Goal: Task Accomplishment & Management: Manage account settings

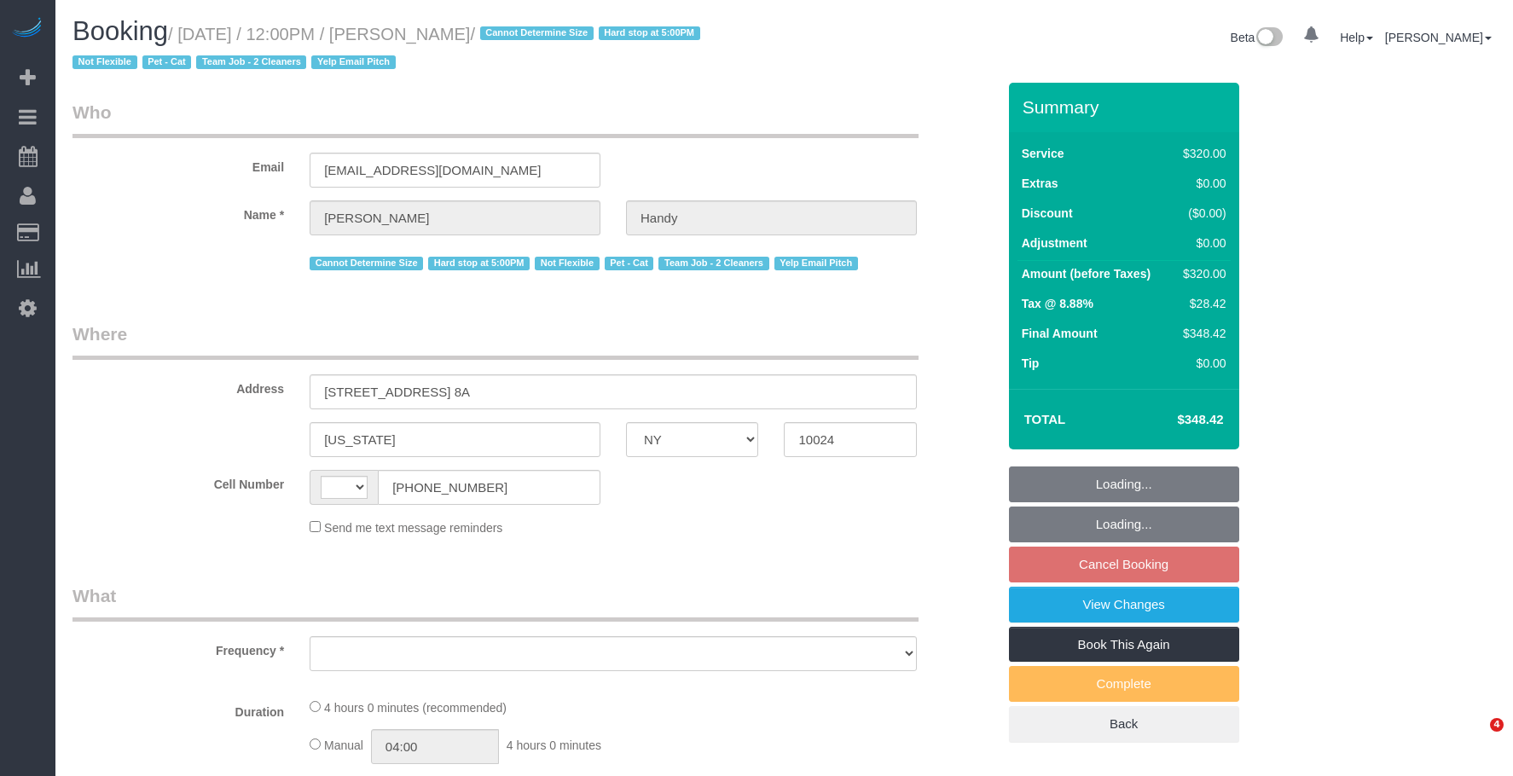
select select "NY"
click at [854, 61] on div "Beta 0 Your Notifications You have 0 alerts × You have 7 to charge for [DATE] ×…" at bounding box center [1147, 39] width 725 height 45
select select "string:[GEOGRAPHIC_DATA]"
select select "object:793"
select select "240"
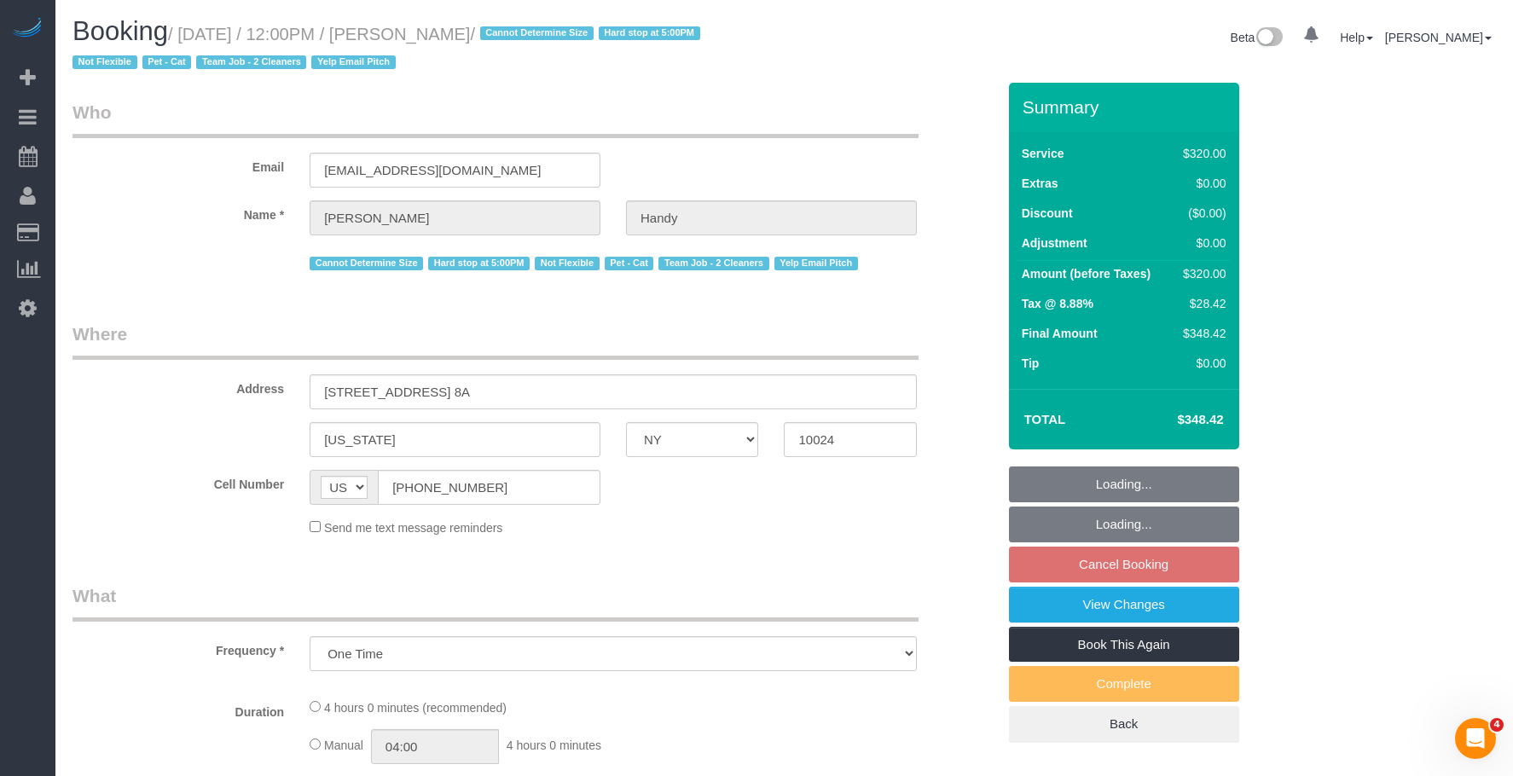
select select "spot3"
select select "number:60"
select select "number:74"
select select "number:14"
select select "number:5"
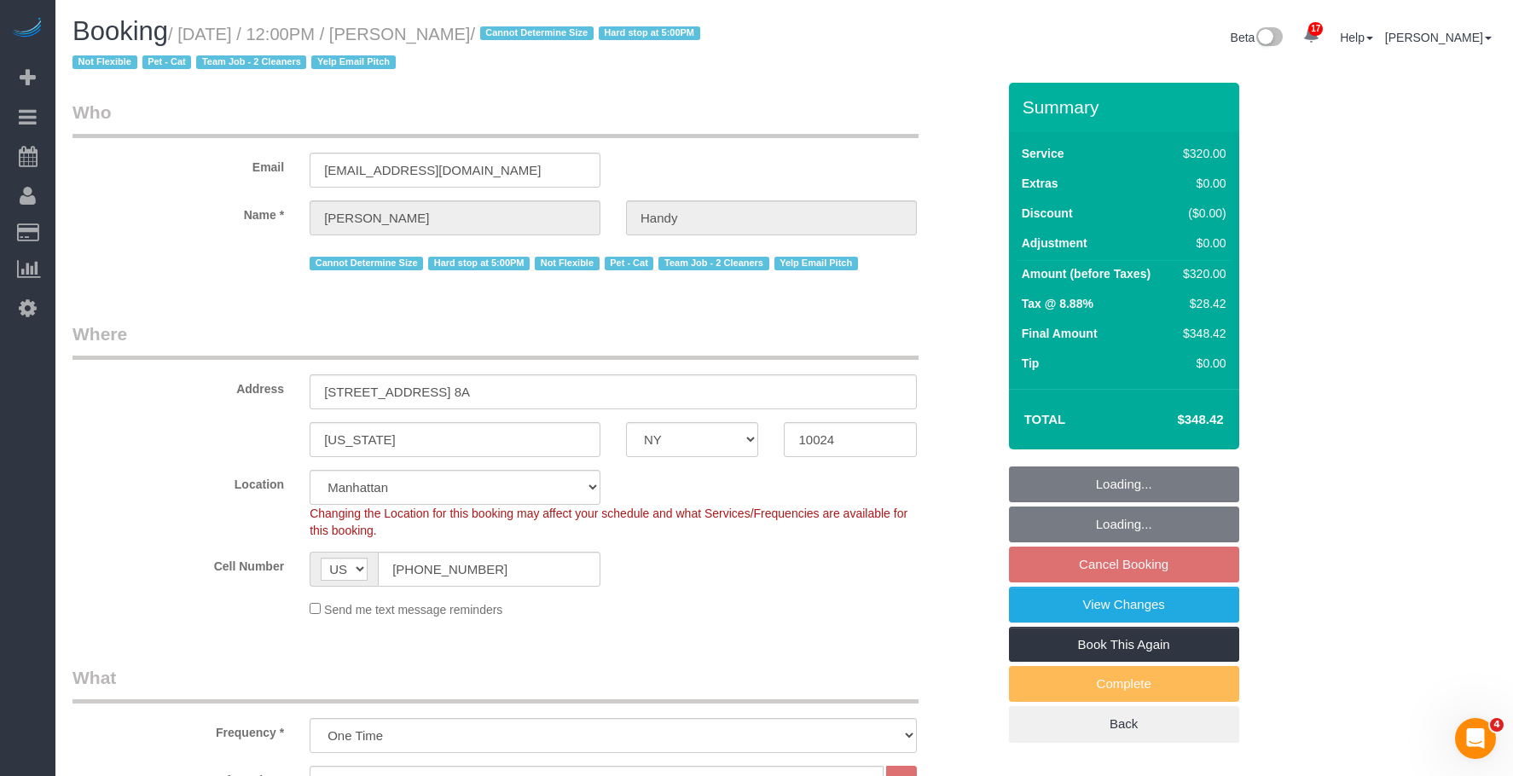
select select "string:stripe-pm_1N0aqB4VGloSiKo7K1PFk39U"
select select "object:1453"
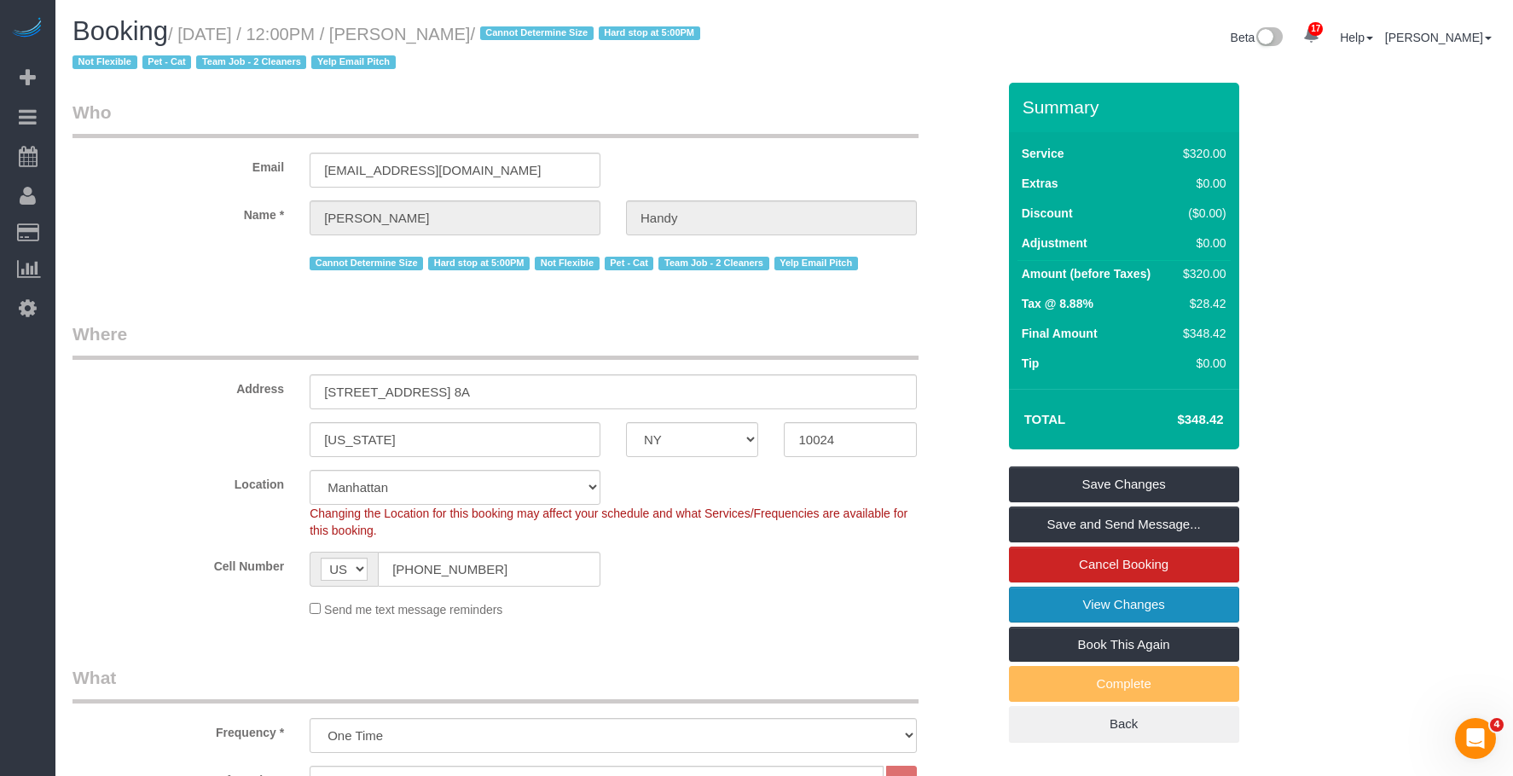
click at [1040, 603] on link "View Changes" at bounding box center [1124, 605] width 230 height 36
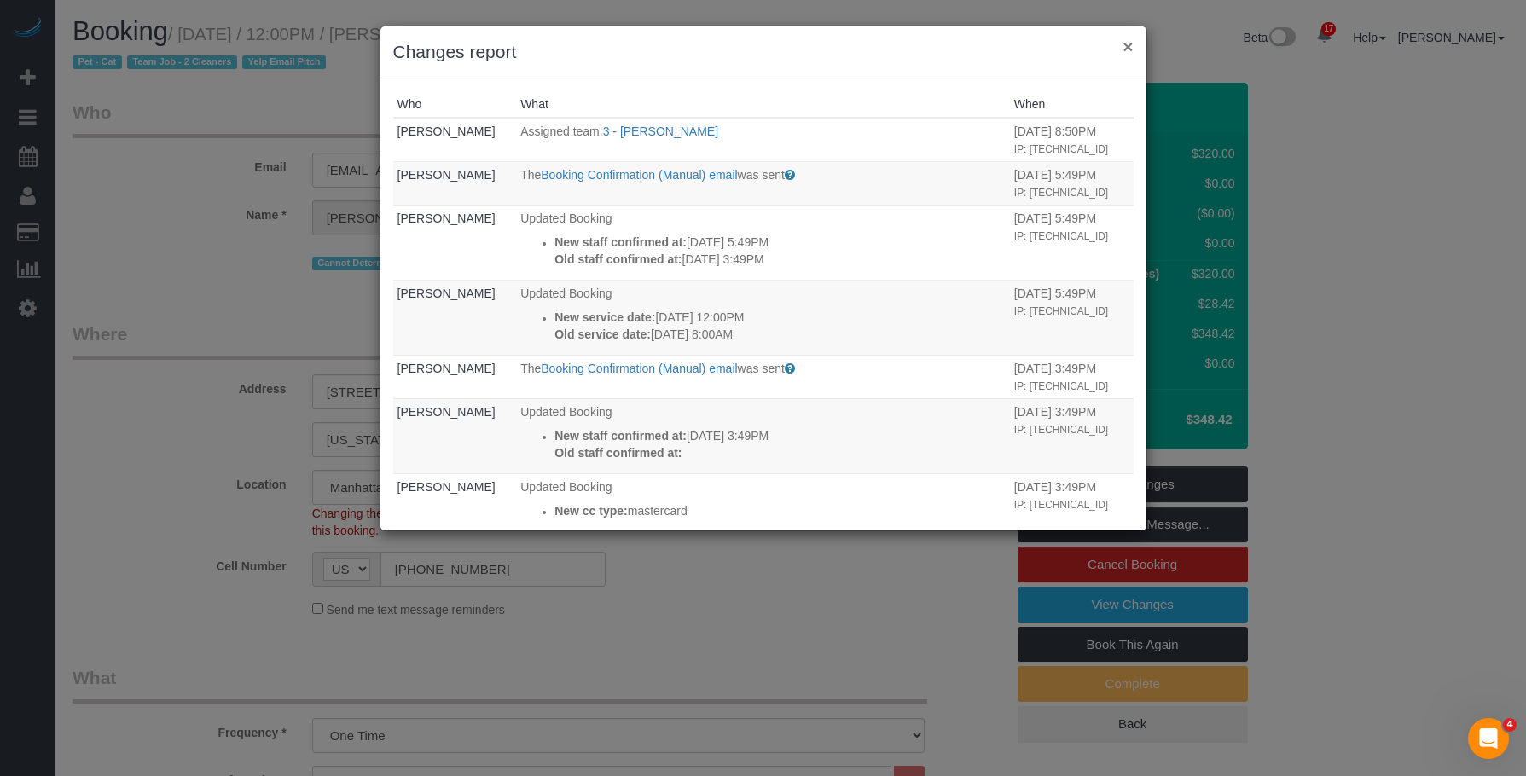
click at [1127, 44] on button "×" at bounding box center [1127, 47] width 10 height 18
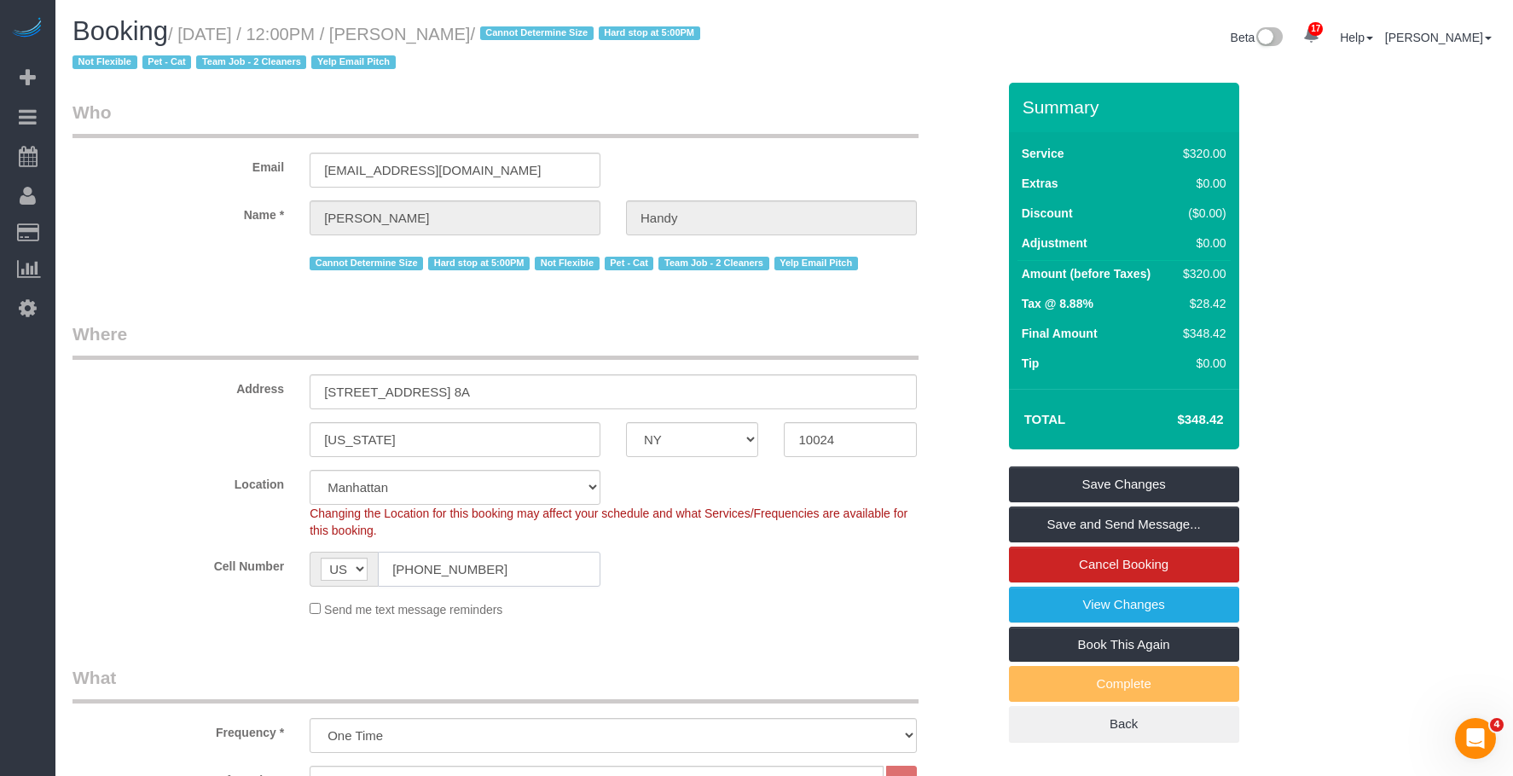
drag, startPoint x: 430, startPoint y: 573, endPoint x: 241, endPoint y: 559, distance: 189.8
click at [241, 559] on div "Cell Number AF AL DZ AD AO AI AQ AG AR AM AW AU AT AZ BS BH BD BB BY BE BZ BJ B…" at bounding box center [534, 569] width 949 height 35
click at [1023, 593] on link "View Changes" at bounding box center [1124, 605] width 230 height 36
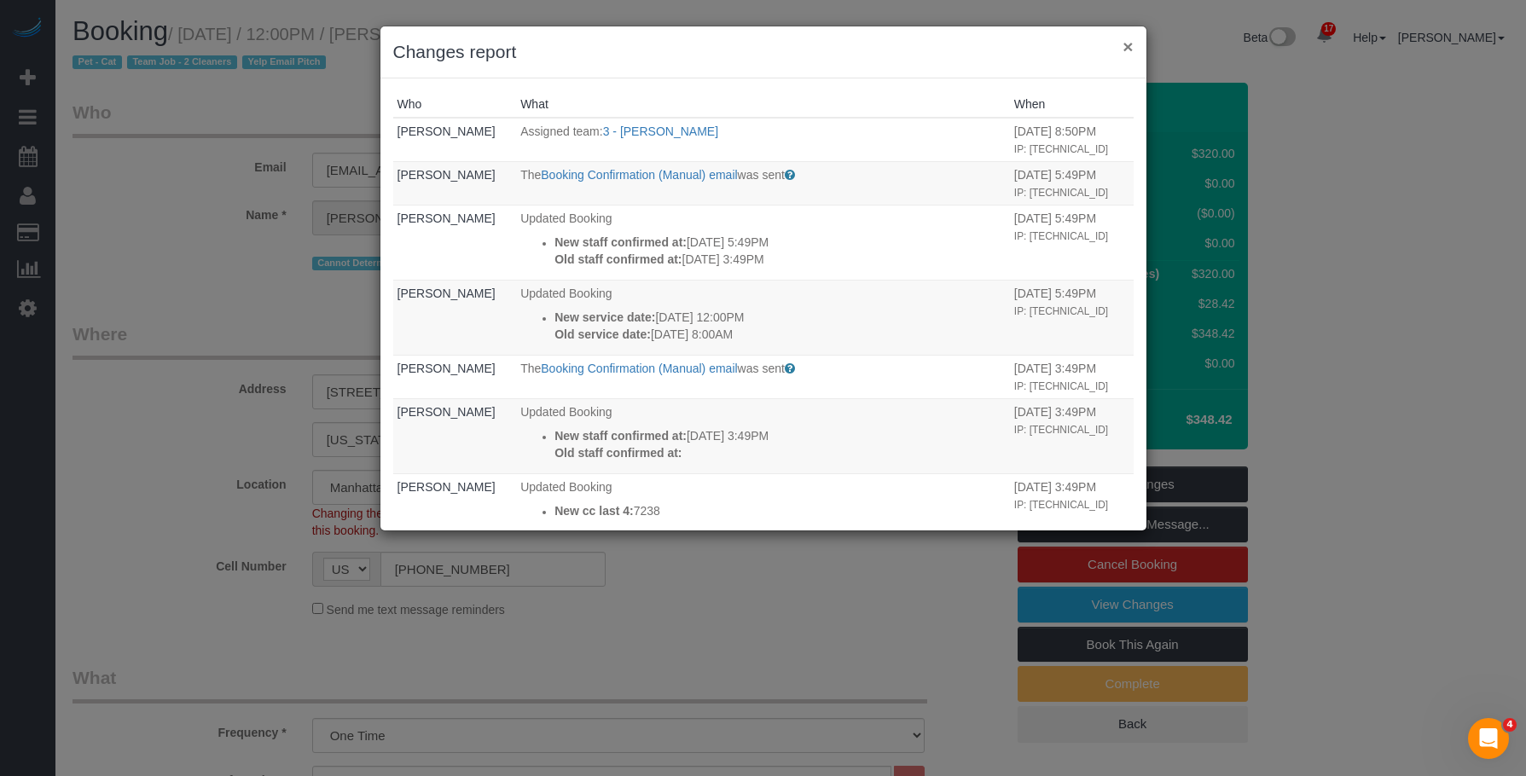
click at [1129, 47] on button "×" at bounding box center [1127, 47] width 10 height 18
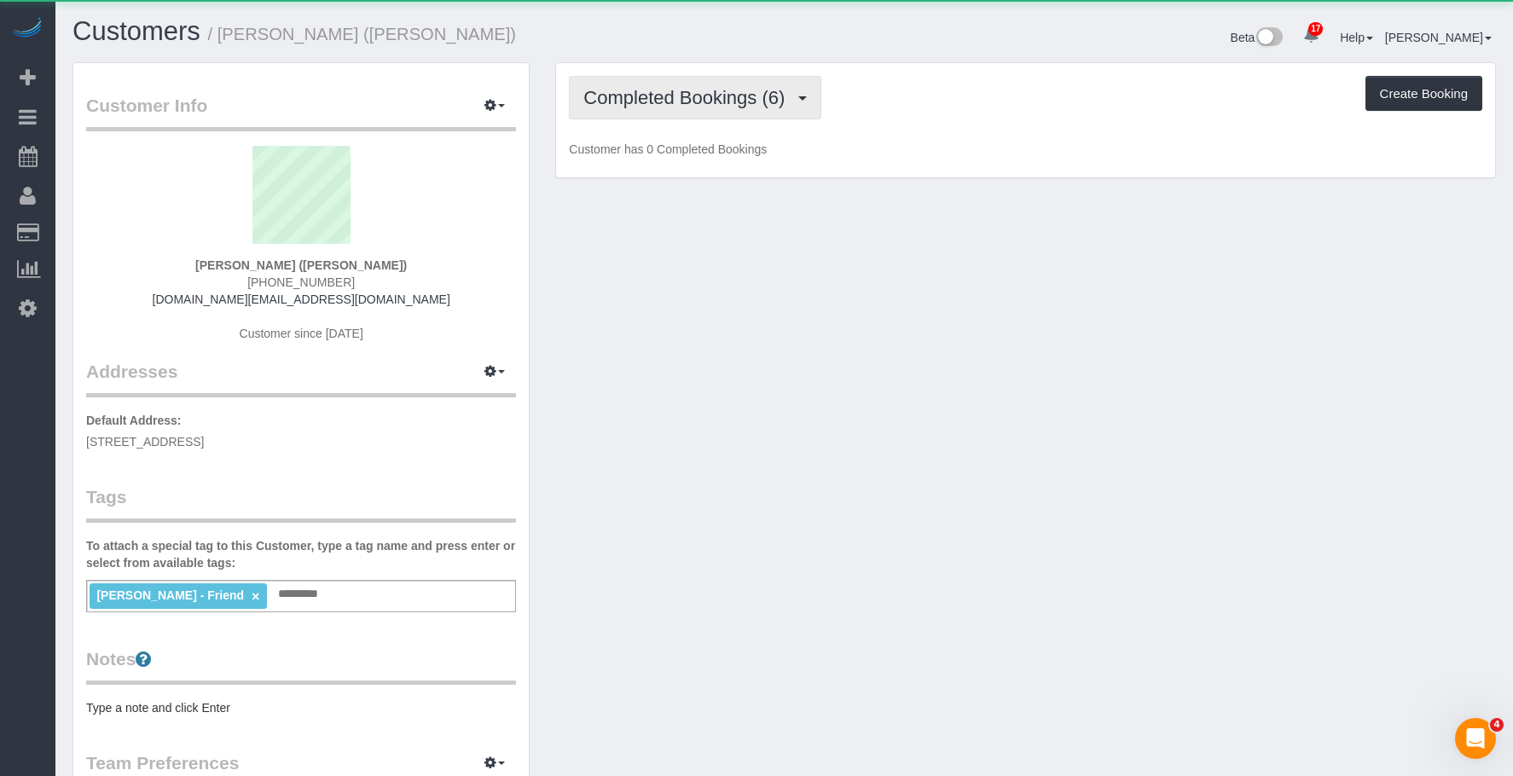
drag, startPoint x: 665, startPoint y: 101, endPoint x: 653, endPoint y: 147, distance: 47.6
click at [666, 101] on span "Completed Bookings (6)" at bounding box center [688, 97] width 210 height 21
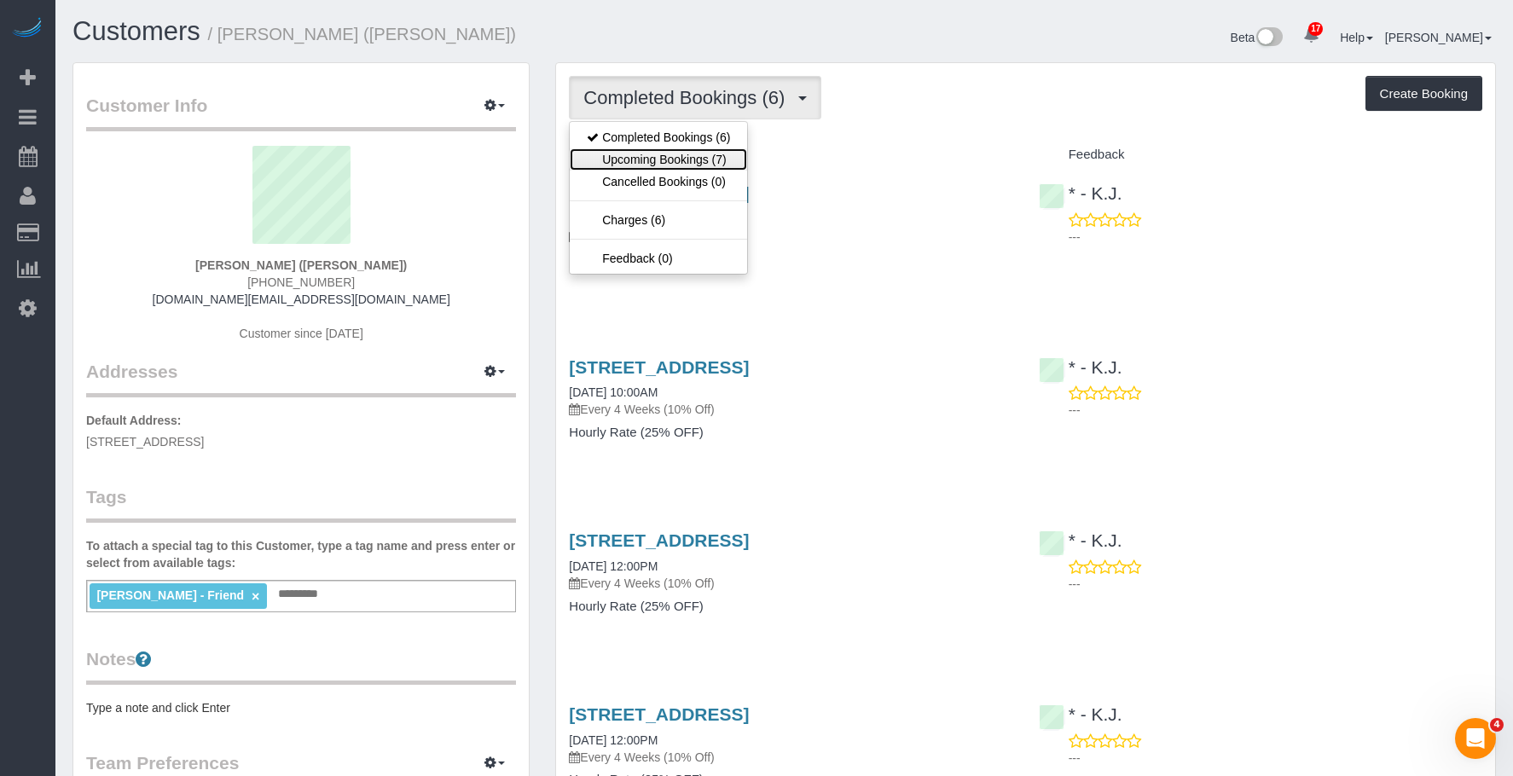
click at [651, 154] on link "Upcoming Bookings (7)" at bounding box center [658, 159] width 177 height 22
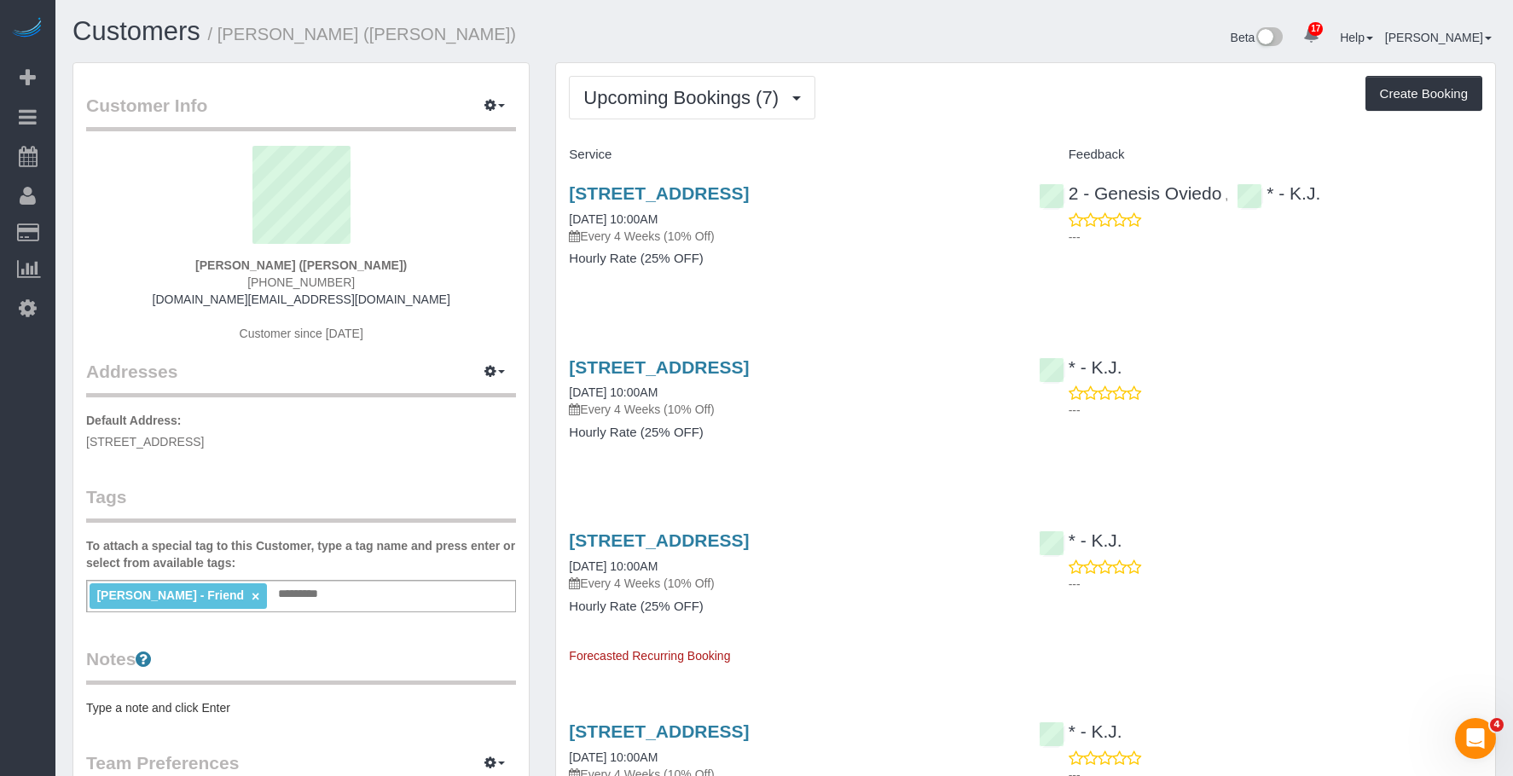
click at [866, 241] on p "Every 4 Weeks (10% Off)" at bounding box center [790, 236] width 443 height 17
click at [749, 193] on link "350 74th Street, 1st Floor, Brooklyn, NY 11209" at bounding box center [659, 193] width 180 height 20
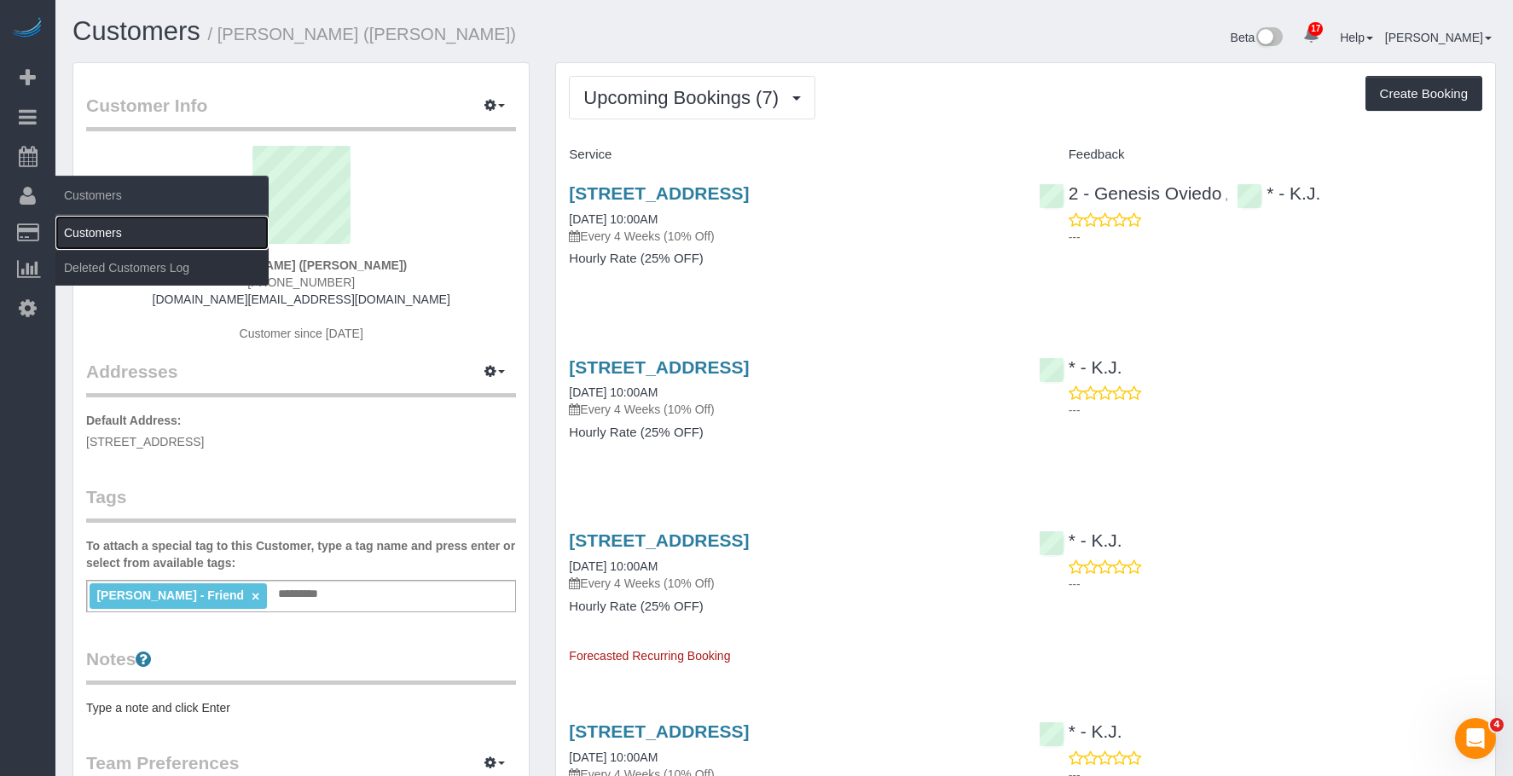
drag, startPoint x: 96, startPoint y: 221, endPoint x: 113, endPoint y: 221, distance: 17.1
click at [96, 221] on link "Customers" at bounding box center [161, 233] width 213 height 34
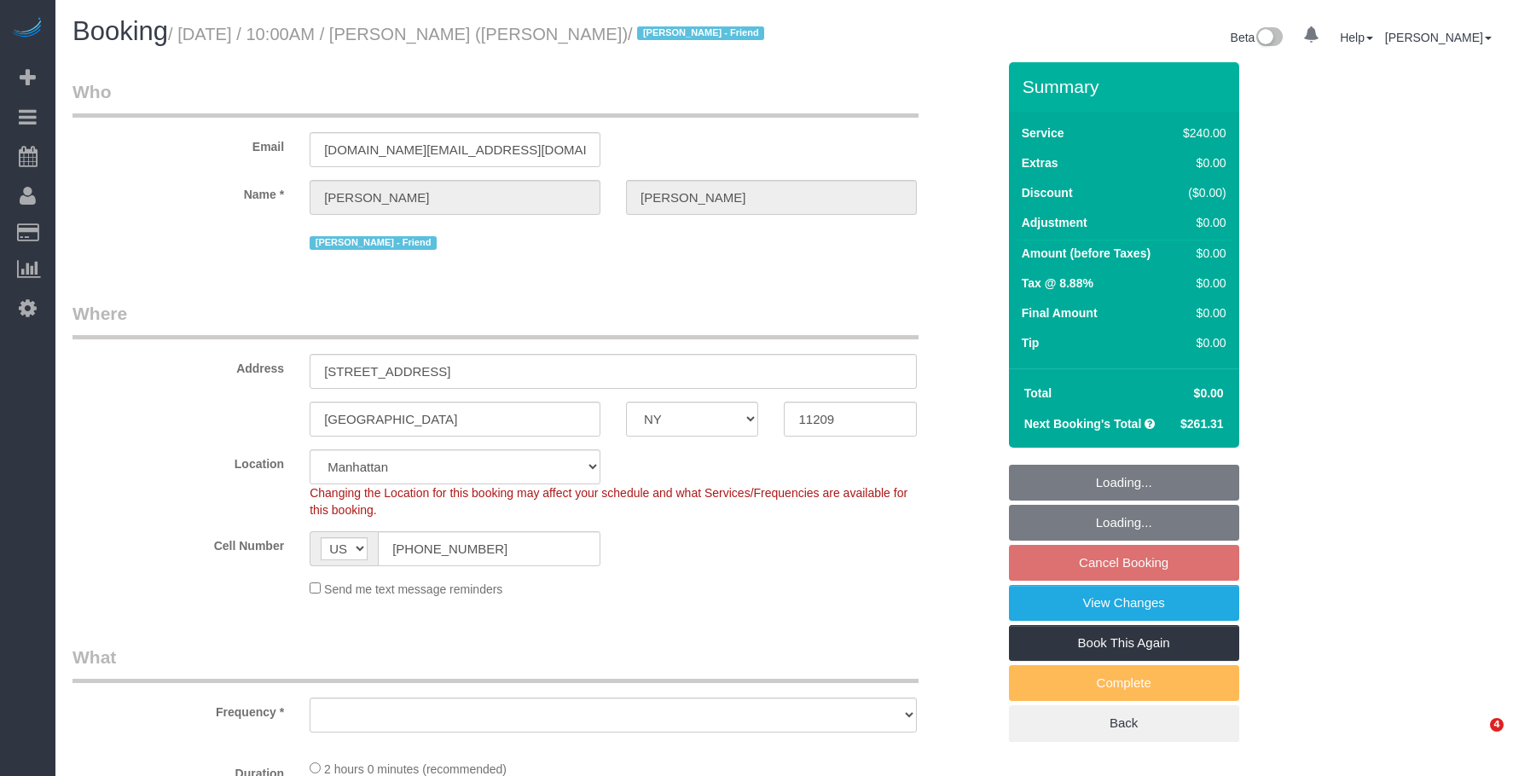
select select "NY"
select select "object:1078"
select select "2"
select select "120"
select select "number:89"
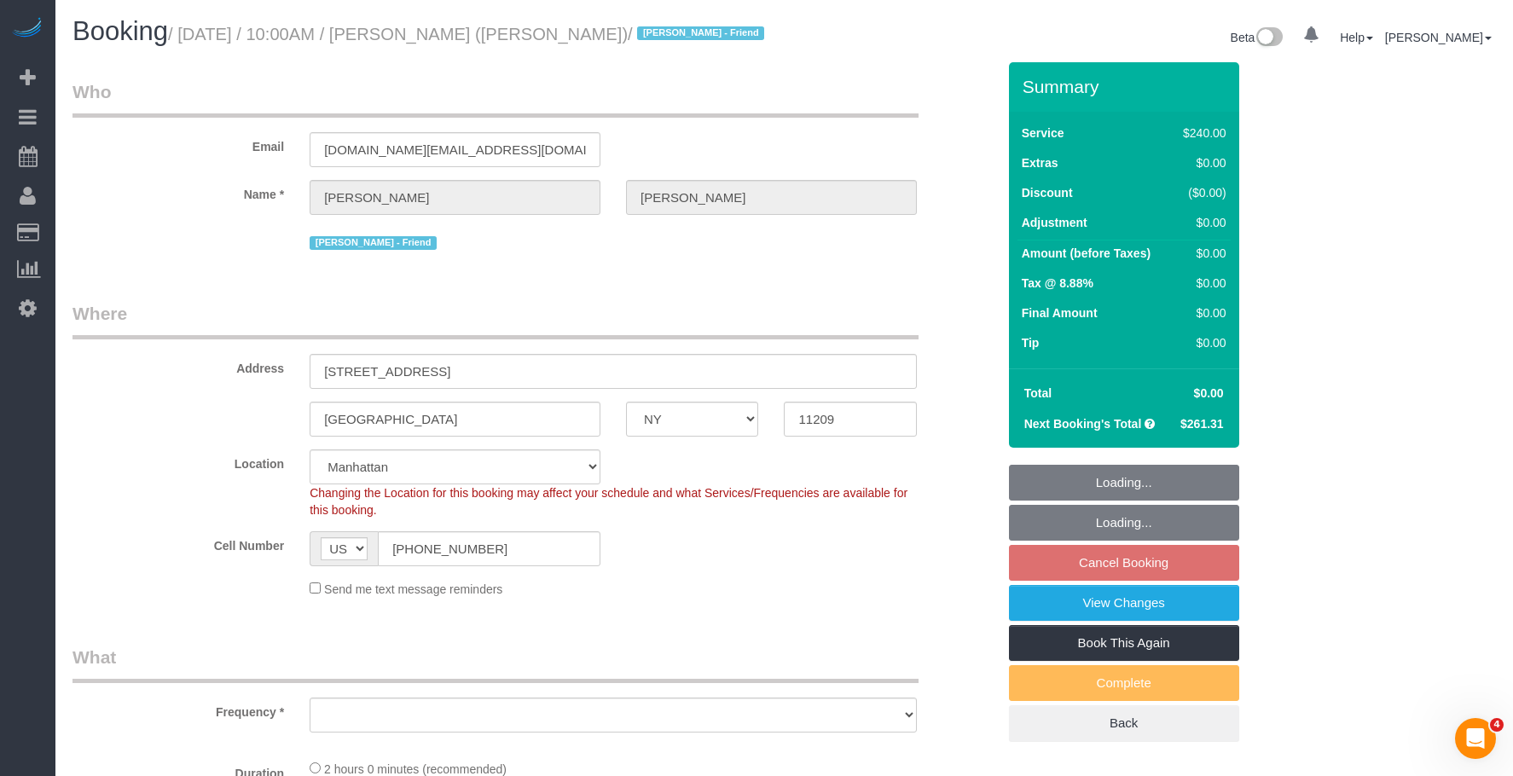
select select "number:90"
select select "number:13"
select select "number:7"
select select "string:stripe-pm_1QUXjS4VGloSiKo7gLo9flBQ"
click at [833, 118] on legend "Who" at bounding box center [495, 98] width 846 height 38
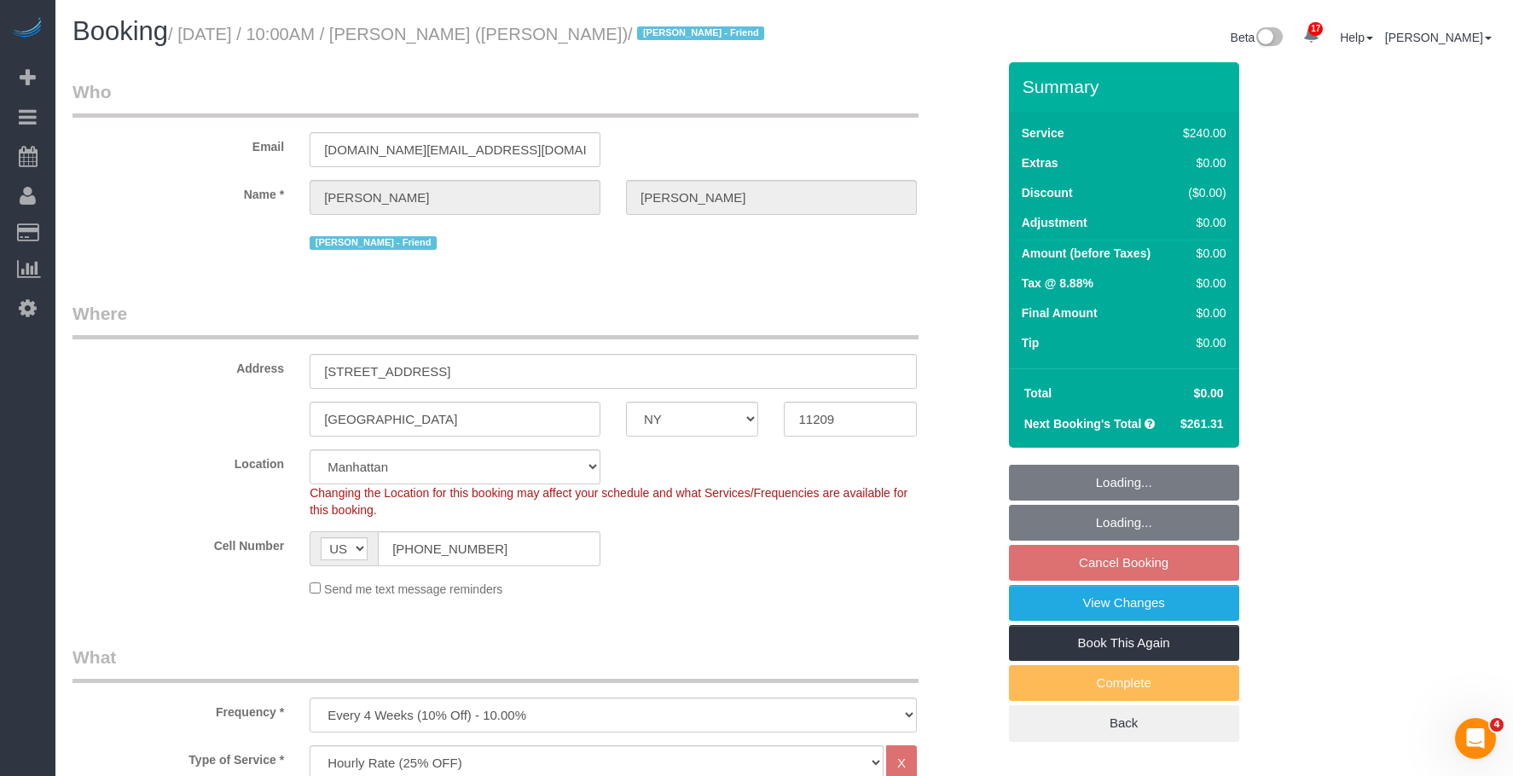
select select "spot3"
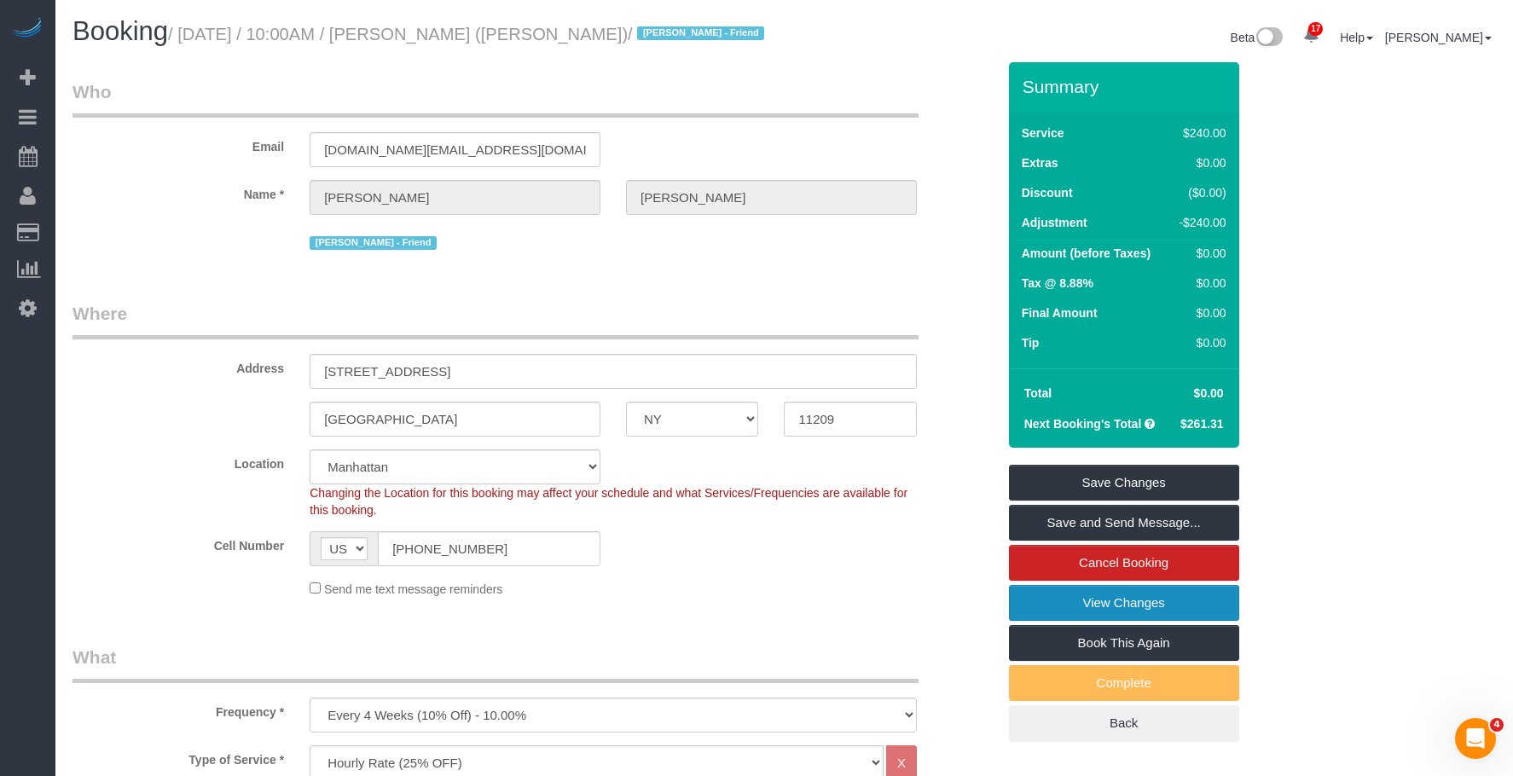
click at [1060, 621] on link "View Changes" at bounding box center [1124, 603] width 230 height 36
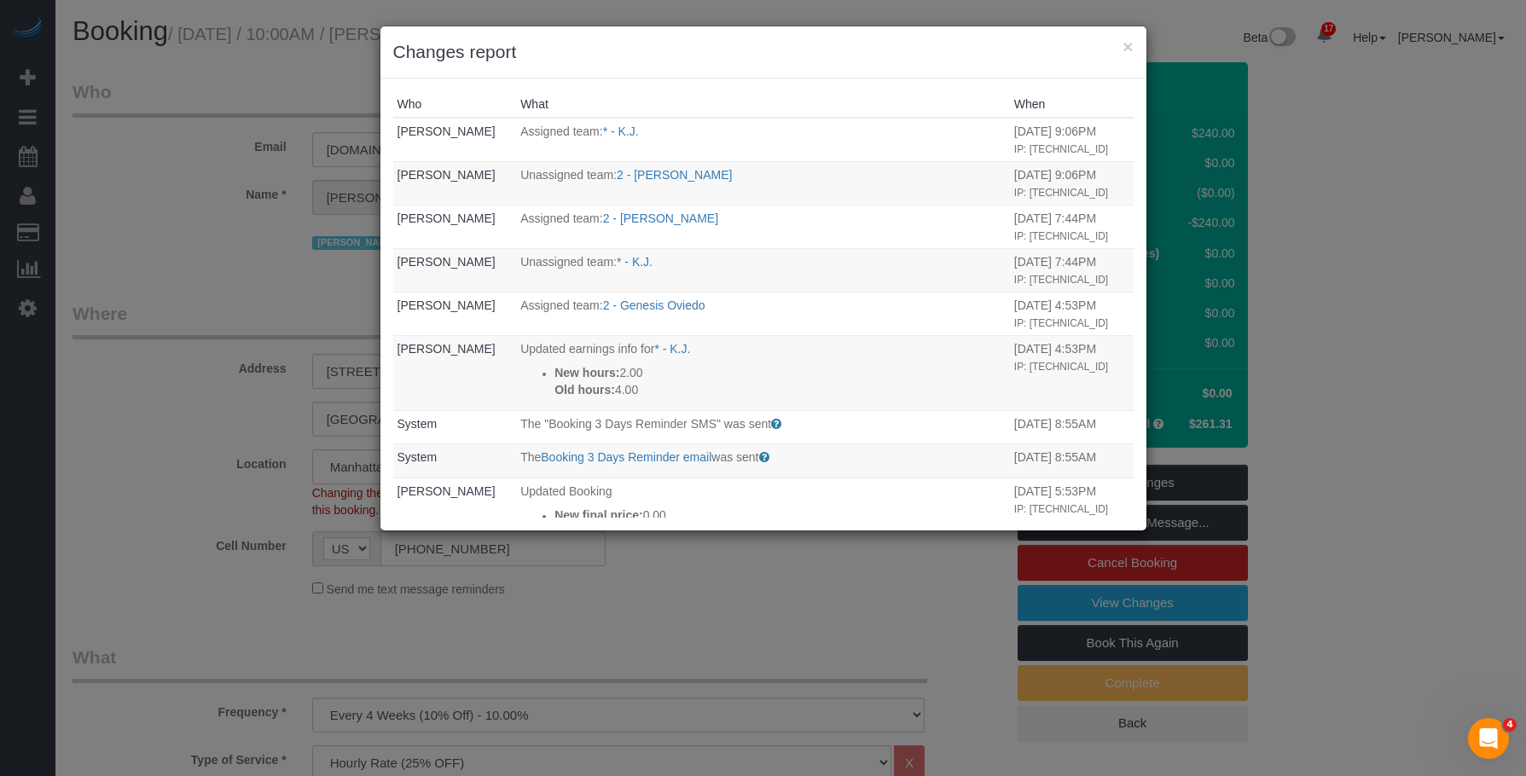
click at [1121, 44] on h3 "Changes report" at bounding box center [763, 52] width 740 height 26
click at [1127, 47] on button "×" at bounding box center [1127, 47] width 10 height 18
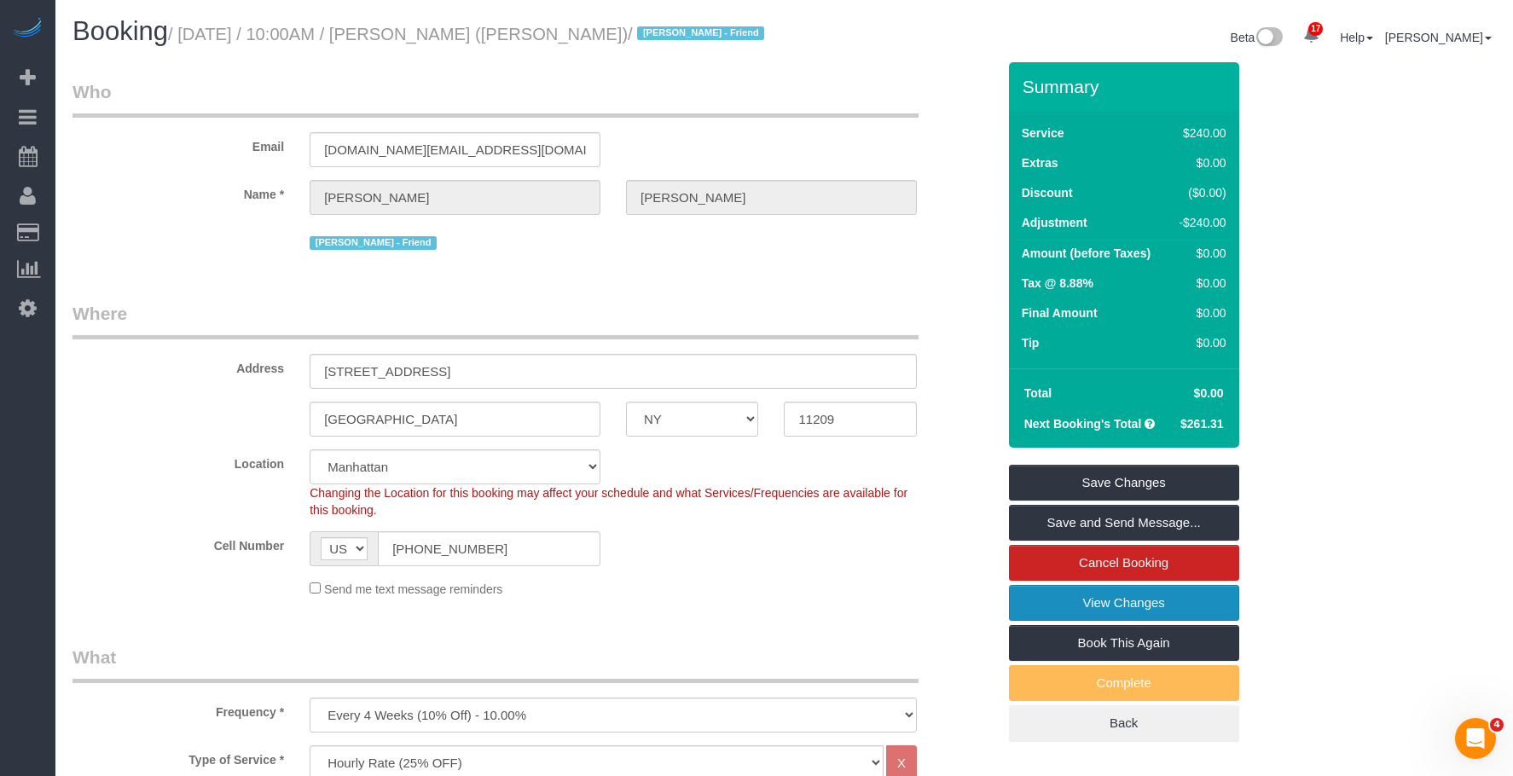
click at [1053, 621] on link "View Changes" at bounding box center [1124, 603] width 230 height 36
